Goal: Transaction & Acquisition: Purchase product/service

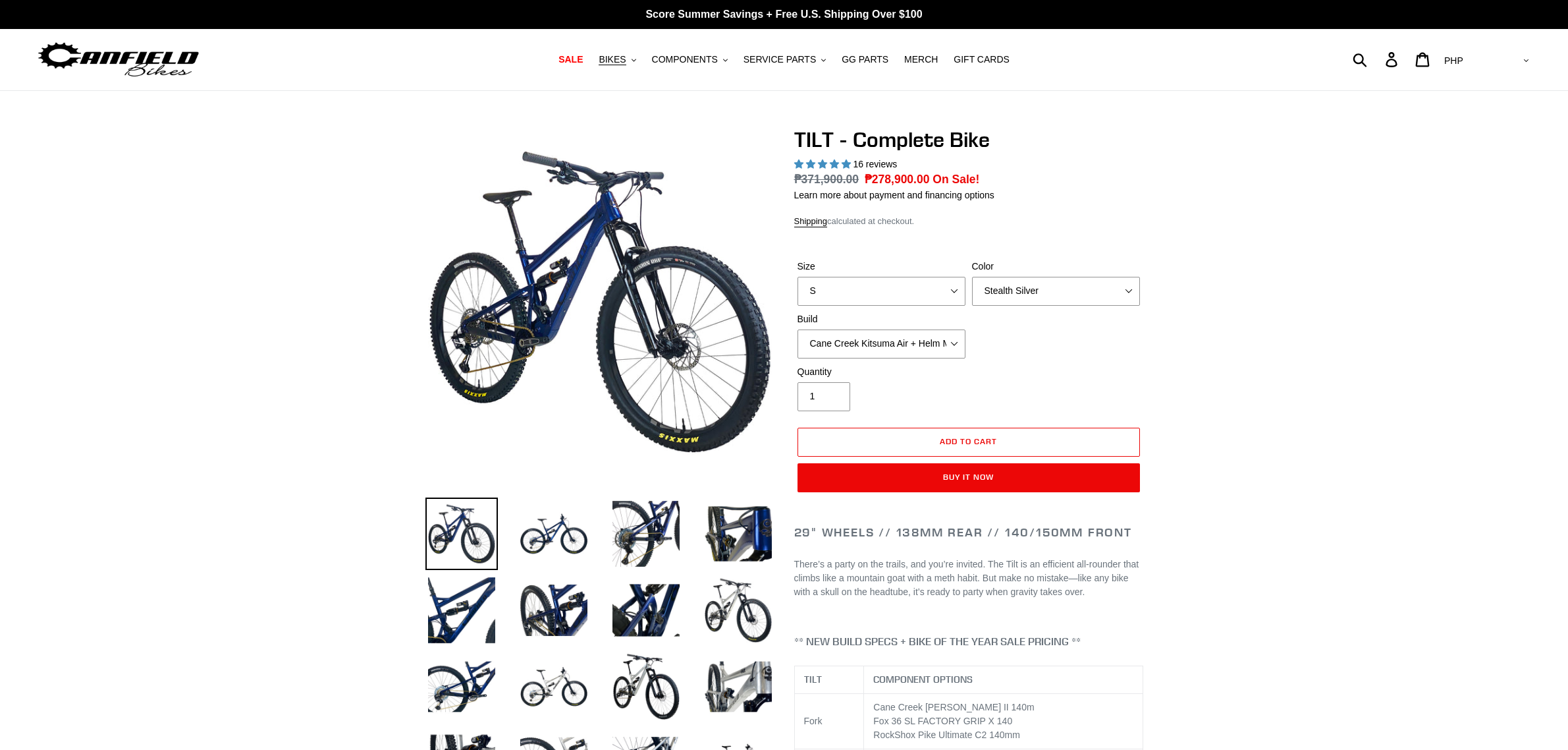
select select "Stealth Silver"
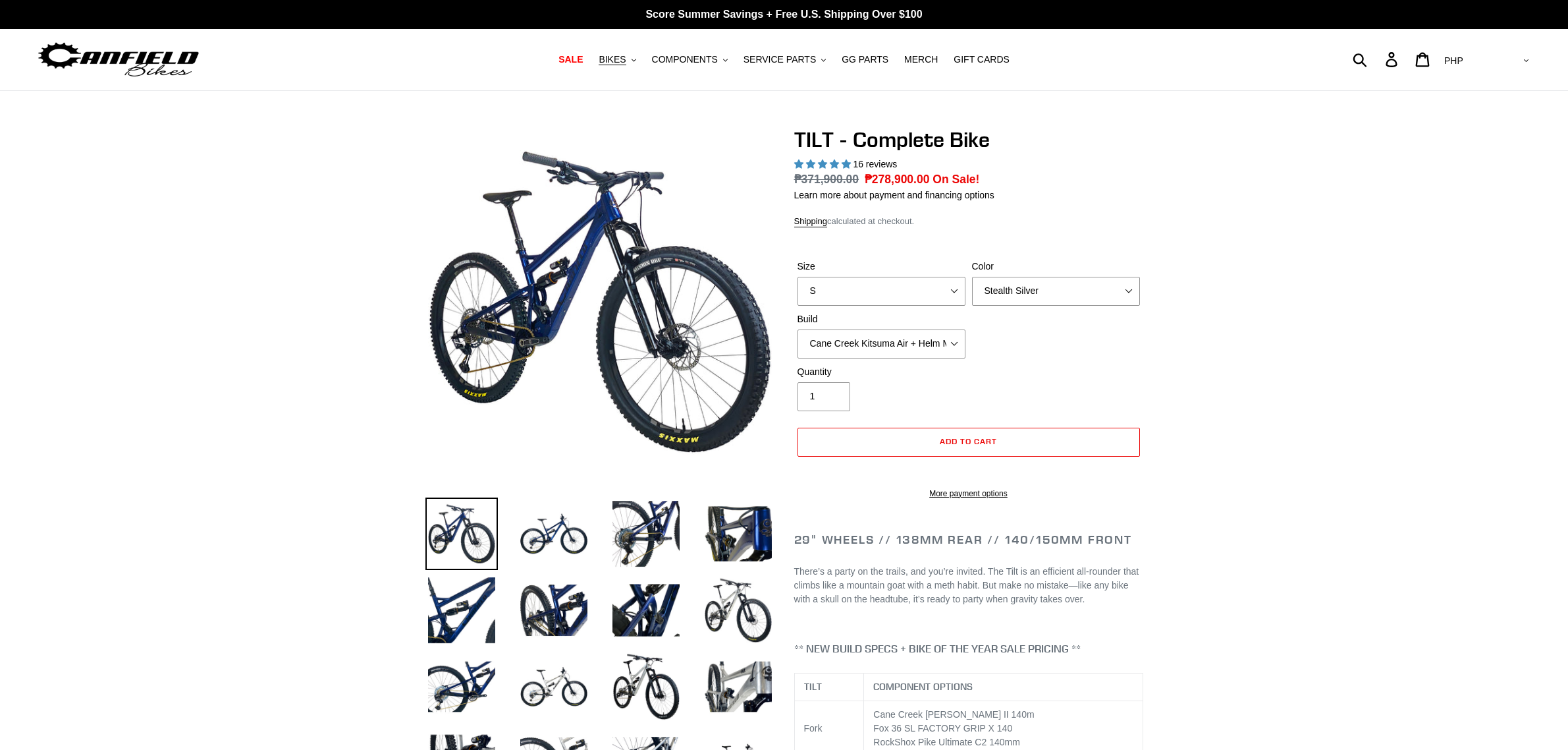
select select "Stealth Silver"
